Goal: Check status: Check status

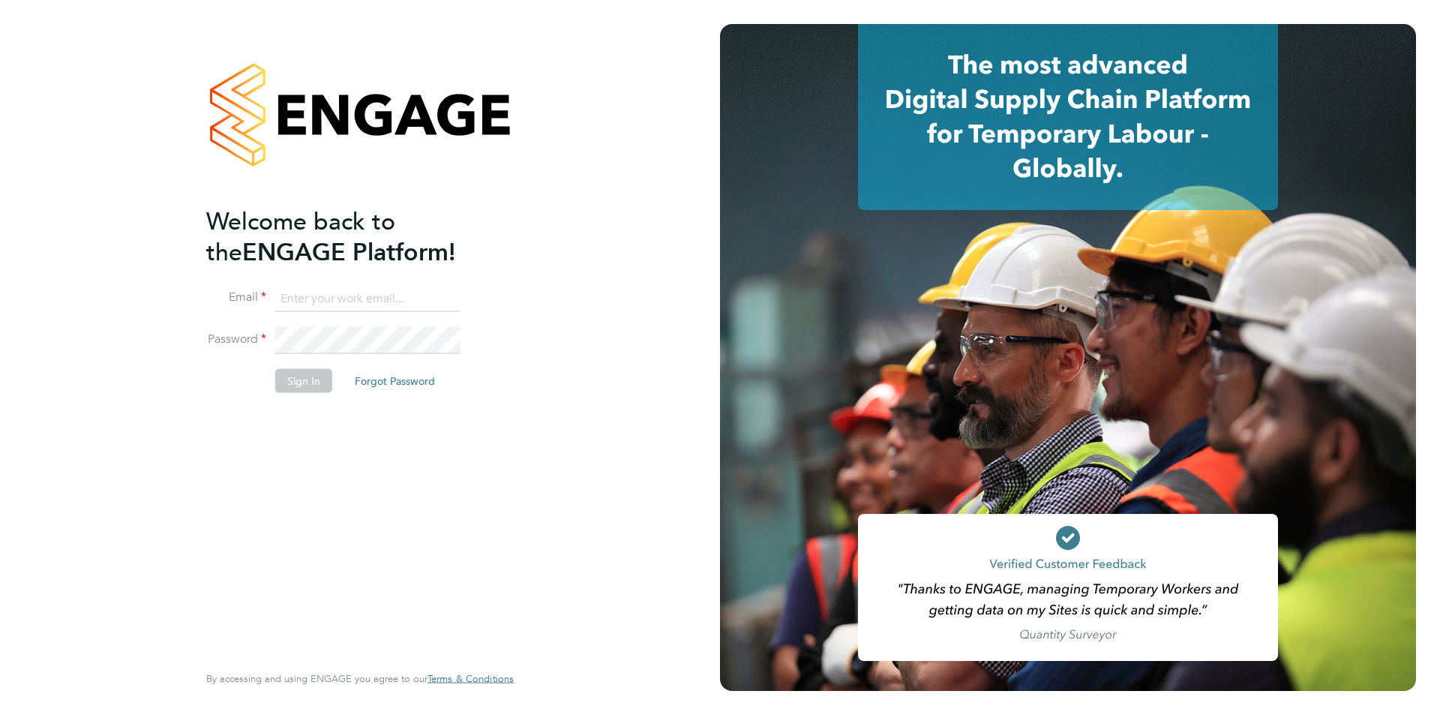
type input "[PERSON_NAME][EMAIL_ADDRESS][PERSON_NAME][DOMAIN_NAME]"
click at [308, 373] on button "Sign In" at bounding box center [303, 380] width 57 height 24
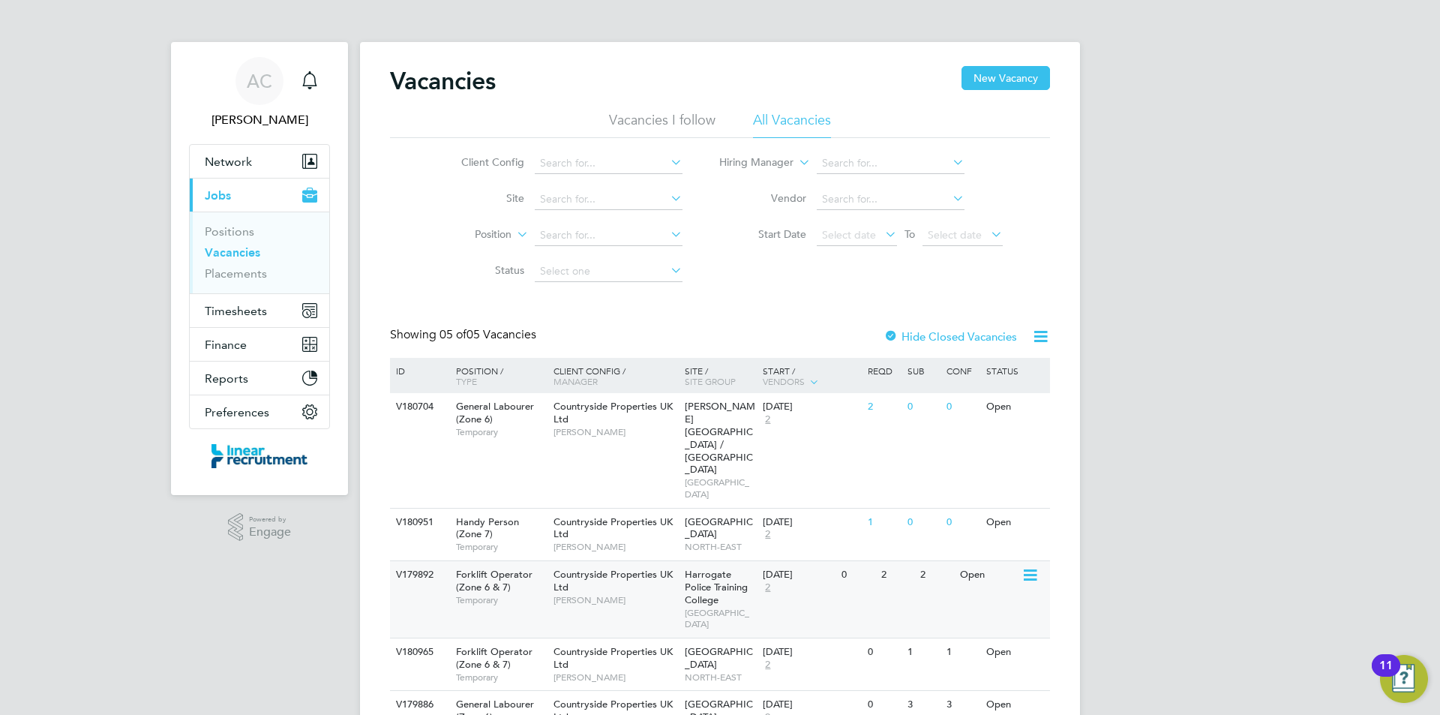
scroll to position [44, 0]
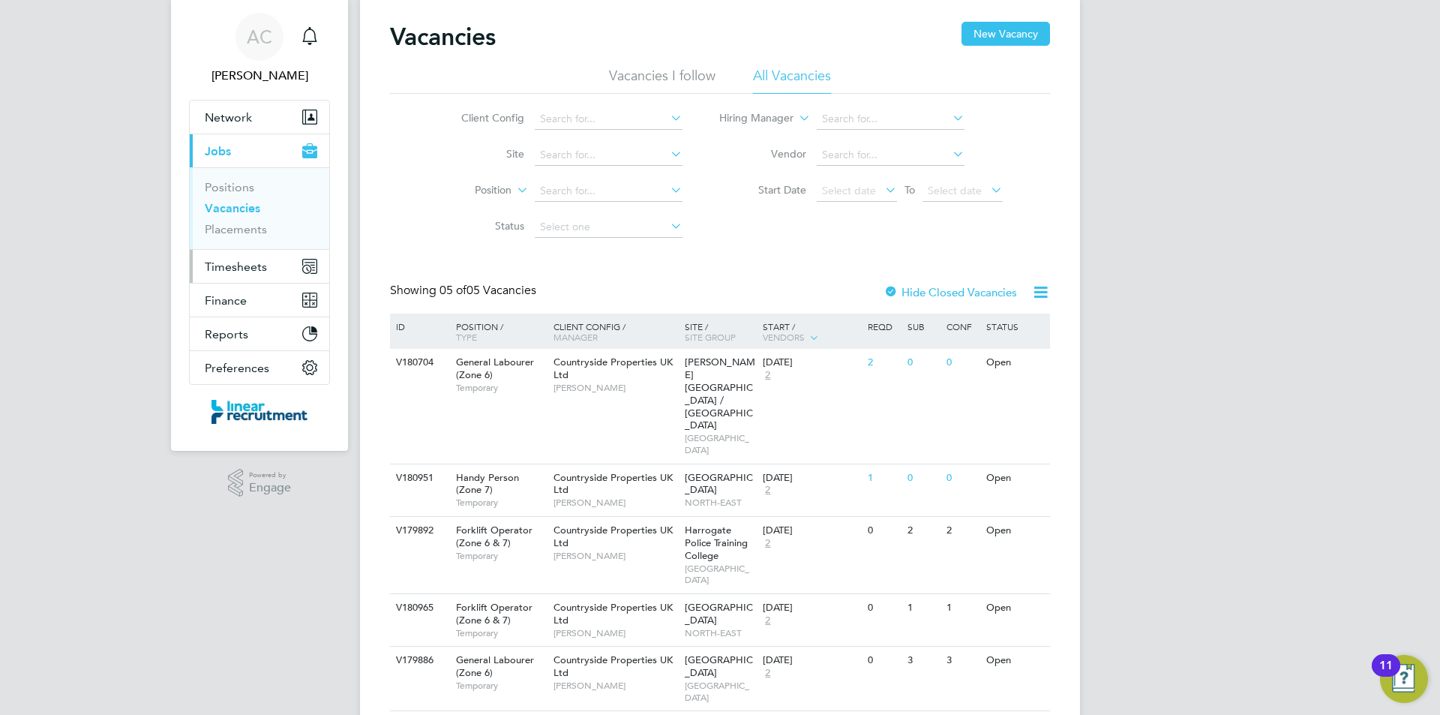
click at [233, 256] on button "Timesheets" at bounding box center [259, 266] width 139 height 33
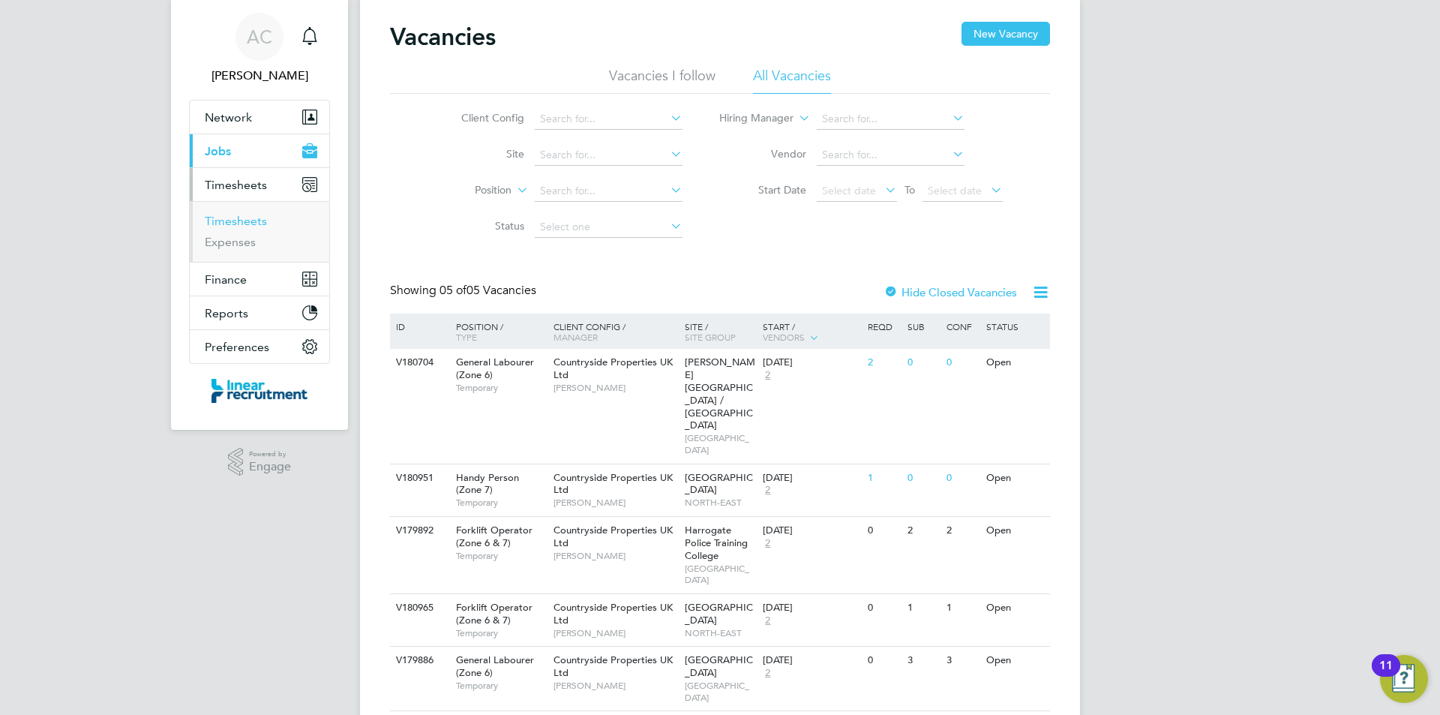
click at [258, 224] on link "Timesheets" at bounding box center [236, 221] width 62 height 14
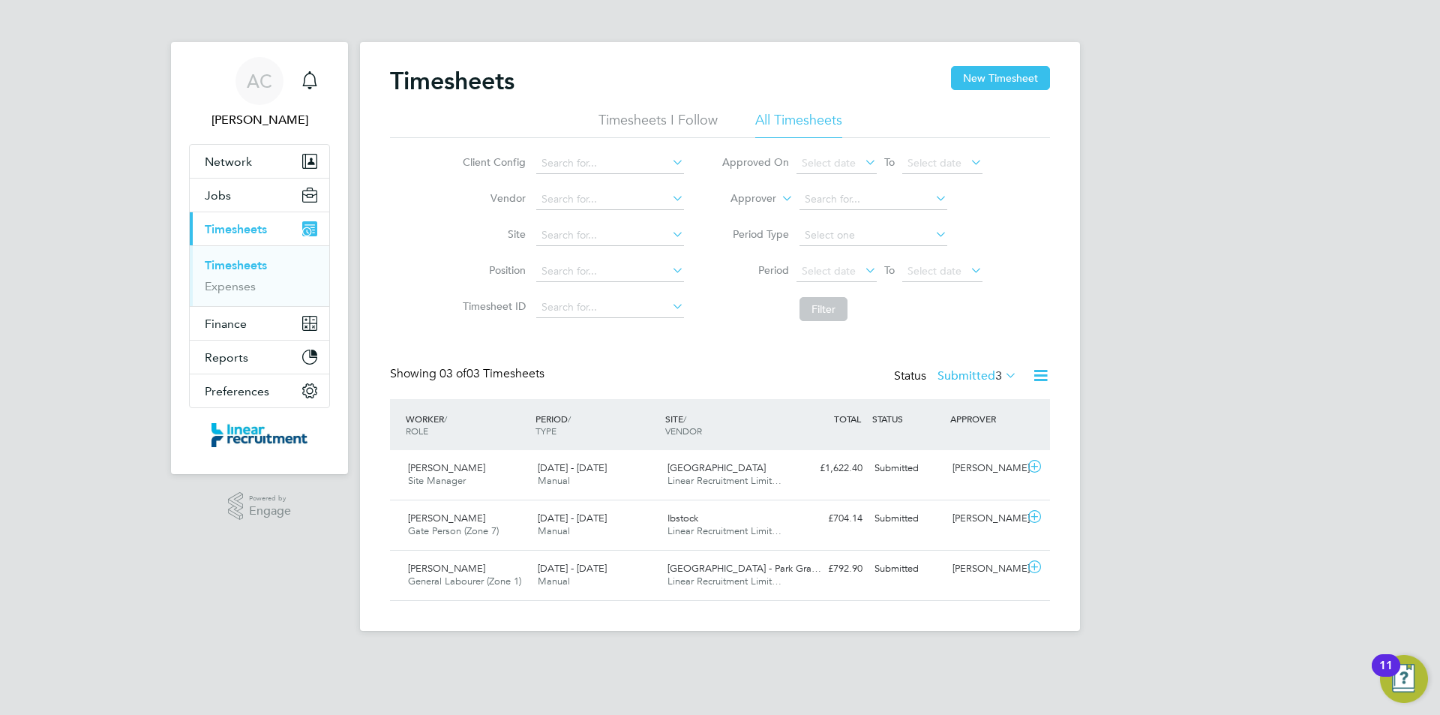
click at [950, 367] on div "Status Submitted 3" at bounding box center [957, 376] width 126 height 21
click at [957, 375] on label "Submitted 3" at bounding box center [976, 375] width 79 height 15
click at [970, 456] on li "Approved" at bounding box center [956, 465] width 69 height 21
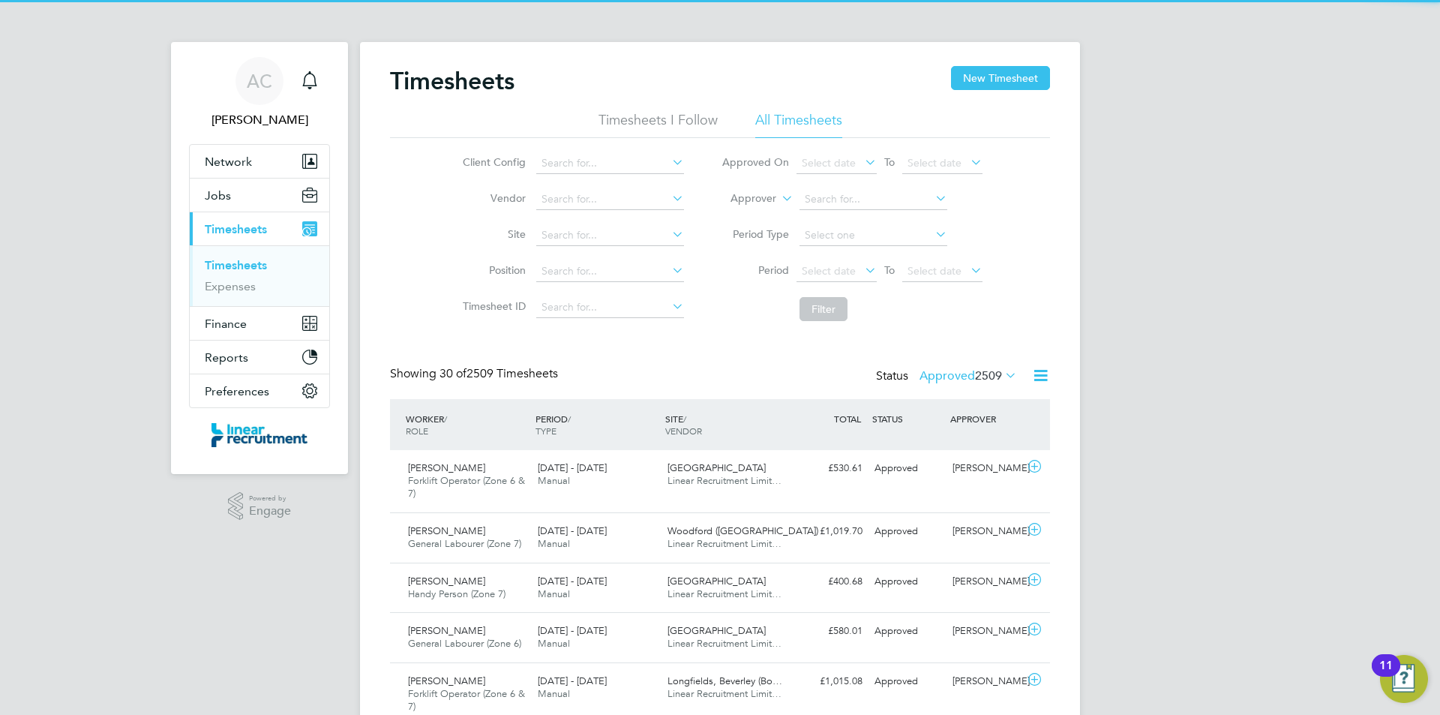
scroll to position [38, 130]
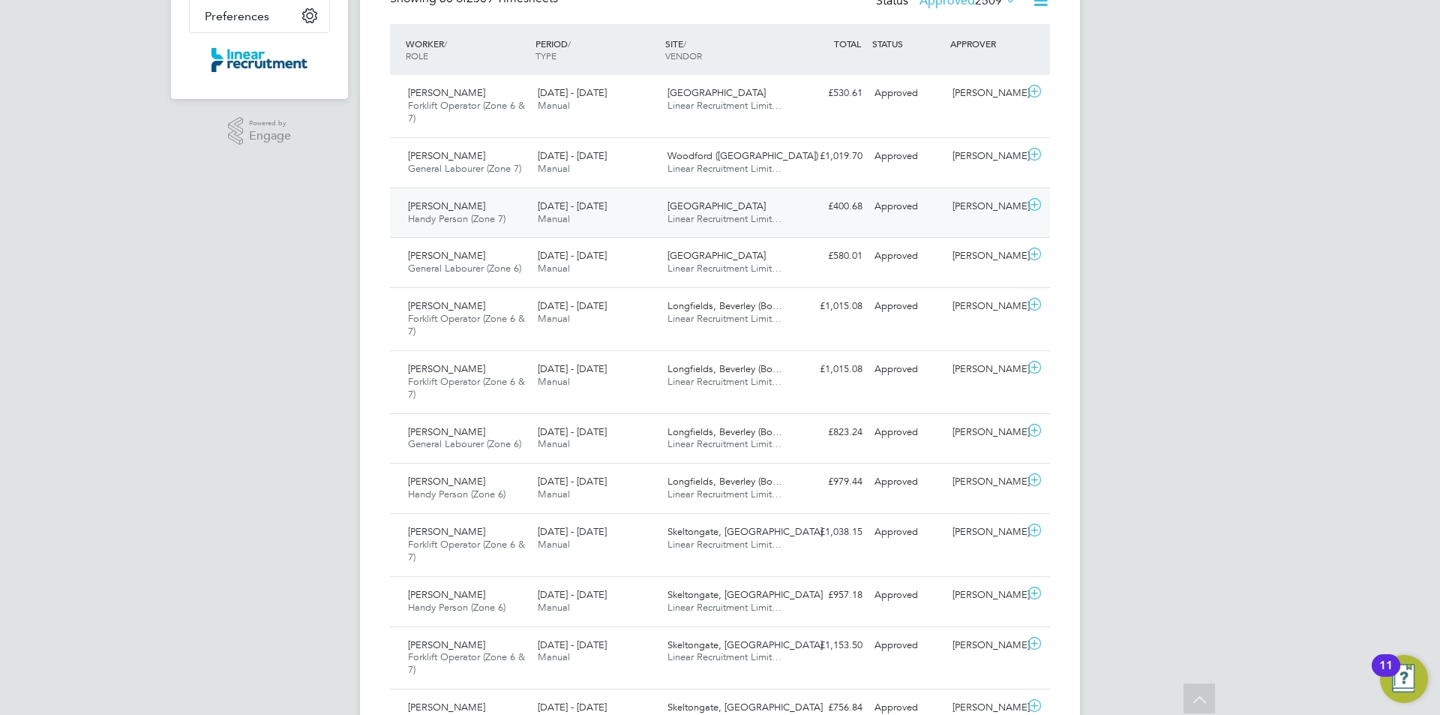
click at [511, 218] on div "Liam O'Wellen Handy Person (Zone 7) 15 - 21 Sep 2025" at bounding box center [467, 212] width 130 height 37
